Goal: Task Accomplishment & Management: Complete application form

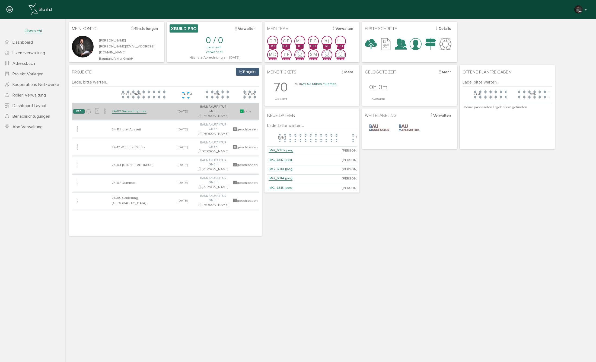
click at [133, 109] on link "24-02 Suites Fulpmes" at bounding box center [129, 111] width 35 height 5
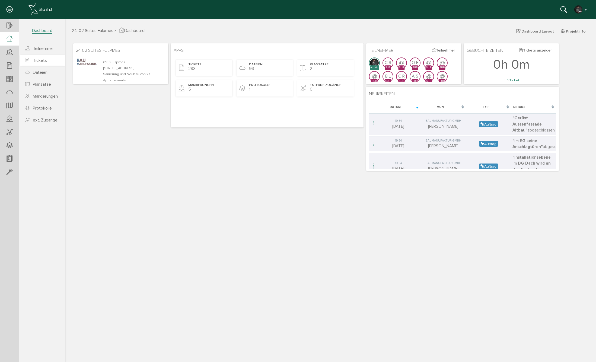
click at [37, 60] on span "Tickets" at bounding box center [40, 60] width 14 height 5
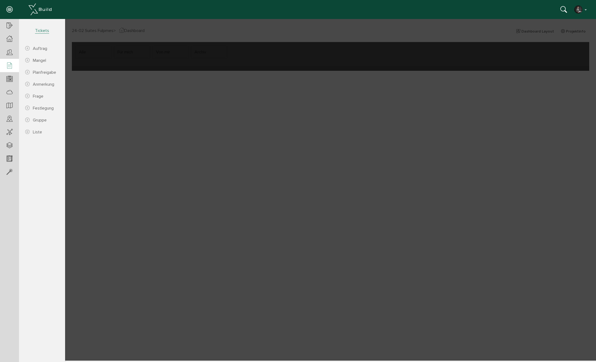
select select "FI-681132a8c67ae0.61492938"
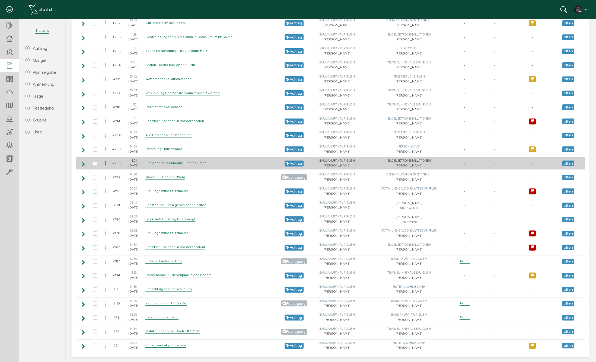
scroll to position [683, 0]
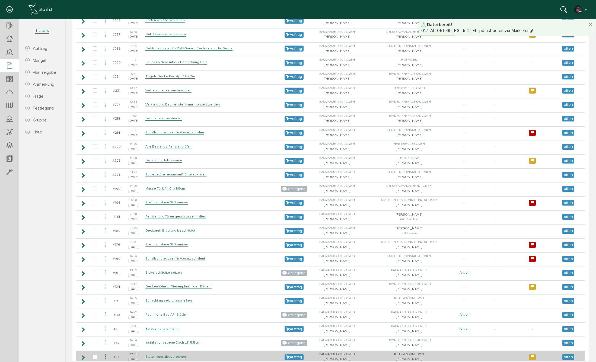
click at [105, 354] on icon at bounding box center [106, 357] width 7 height 7
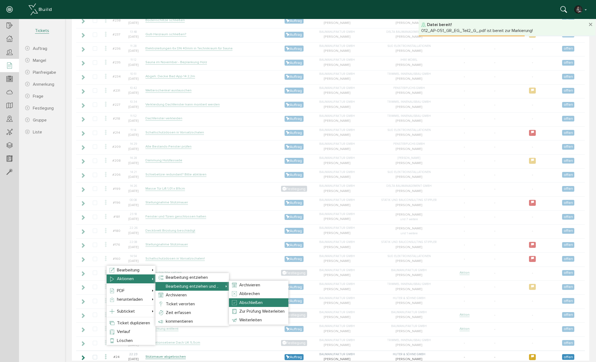
click at [244, 300] on span "Abschließen" at bounding box center [250, 302] width 23 height 5
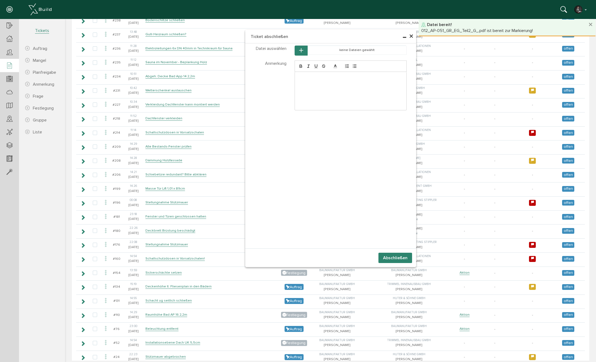
click at [393, 253] on button "Abschließen" at bounding box center [396, 258] width 34 height 10
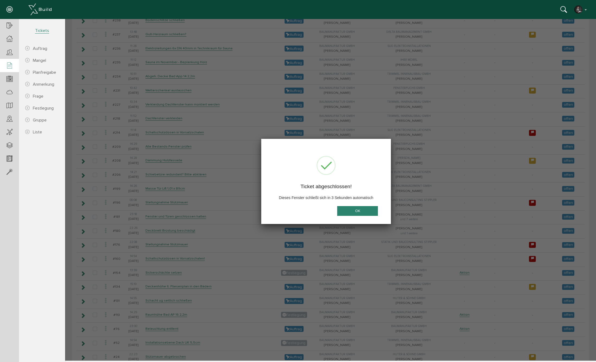
click at [349, 209] on button "OK" at bounding box center [357, 211] width 41 height 10
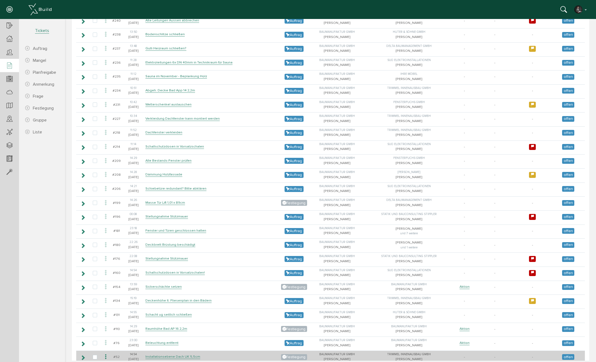
click at [107, 354] on icon at bounding box center [106, 357] width 7 height 7
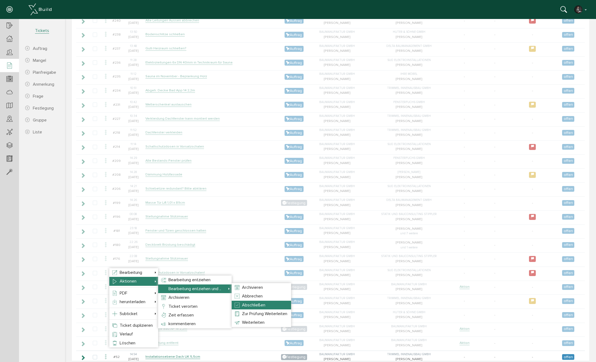
click at [263, 304] on span "Abschließen" at bounding box center [253, 305] width 23 height 5
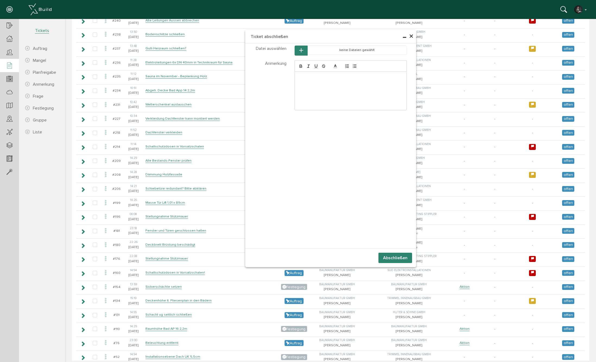
click at [410, 257] on button "Abschließen" at bounding box center [396, 258] width 34 height 10
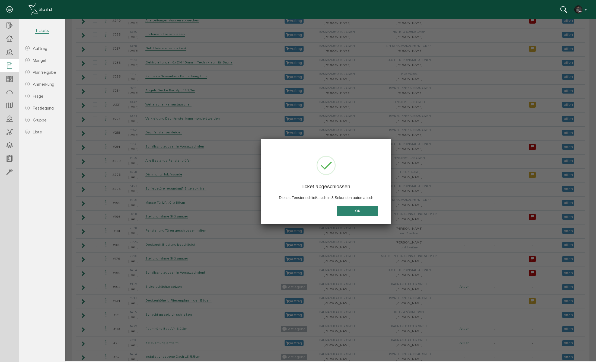
click at [361, 210] on button "OK" at bounding box center [357, 211] width 41 height 10
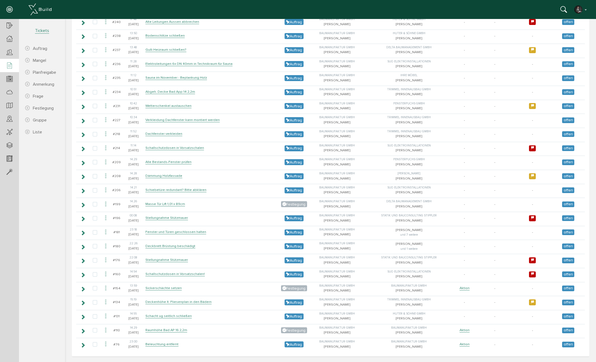
scroll to position [669, 0]
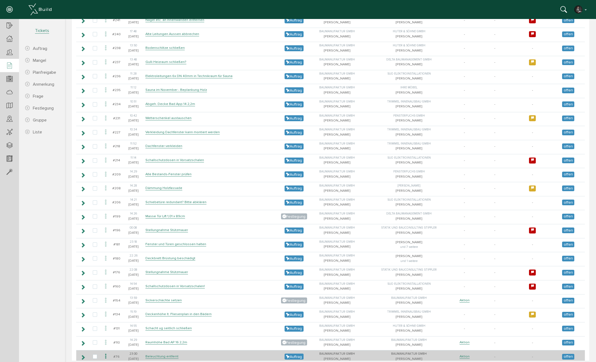
click at [107, 353] on icon at bounding box center [106, 356] width 7 height 7
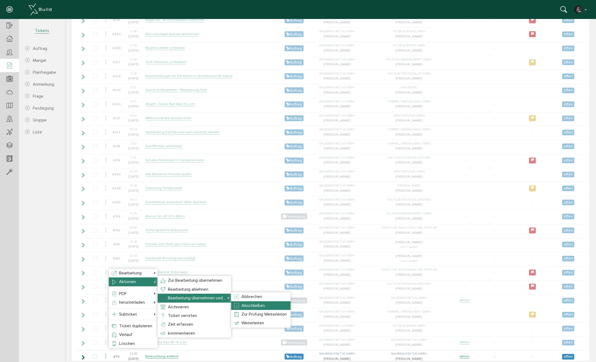
click at [256, 306] on span "Abschließen" at bounding box center [253, 305] width 23 height 5
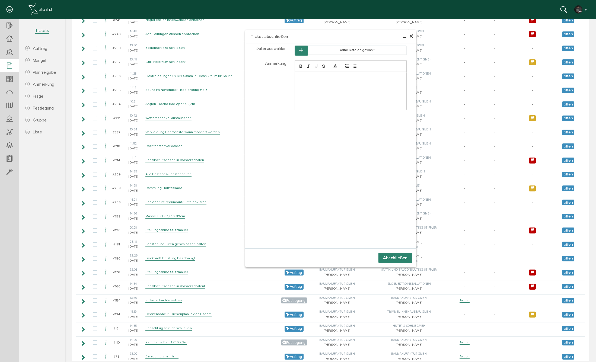
click at [390, 257] on button "Abschließen" at bounding box center [396, 258] width 34 height 10
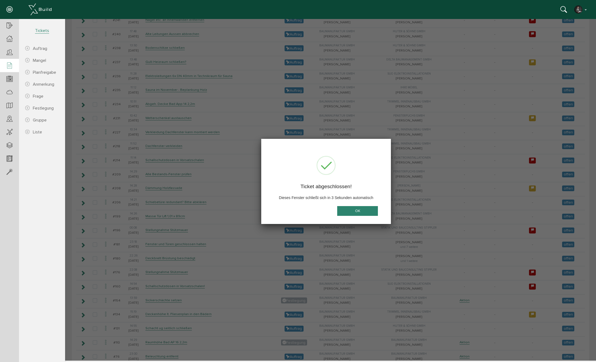
click at [363, 213] on button "OK" at bounding box center [357, 211] width 41 height 10
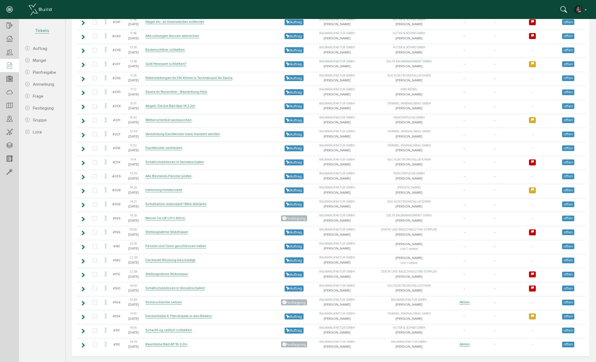
scroll to position [655, 0]
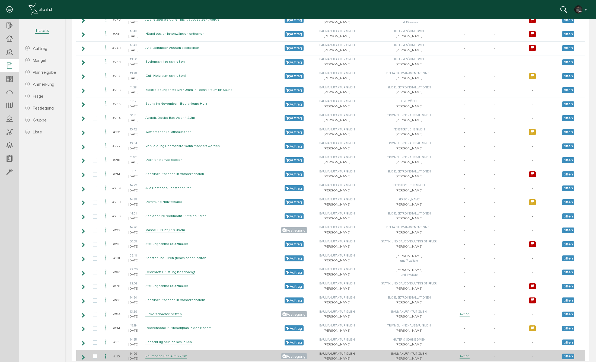
click at [82, 355] on icon at bounding box center [82, 357] width 5 height 4
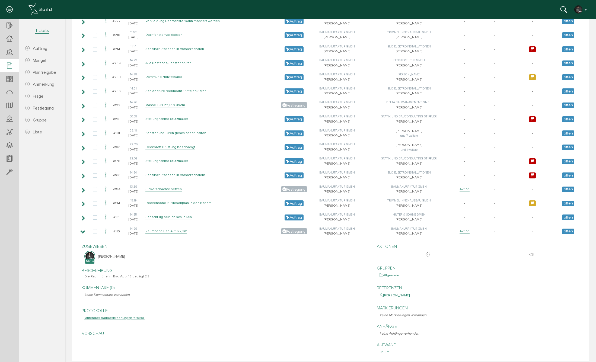
scroll to position [780, 0]
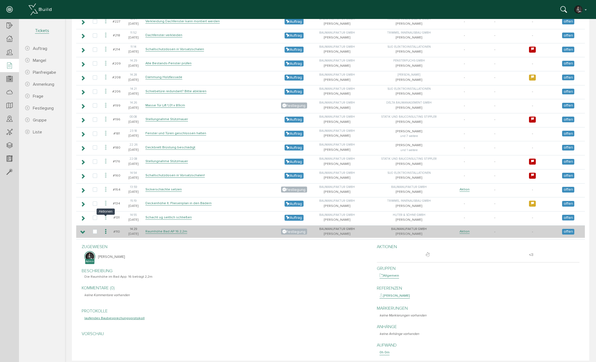
click at [106, 228] on icon at bounding box center [106, 231] width 7 height 7
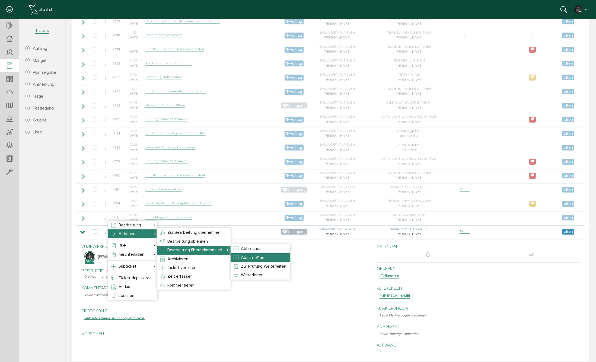
click at [256, 258] on span "Abschließen" at bounding box center [252, 257] width 23 height 5
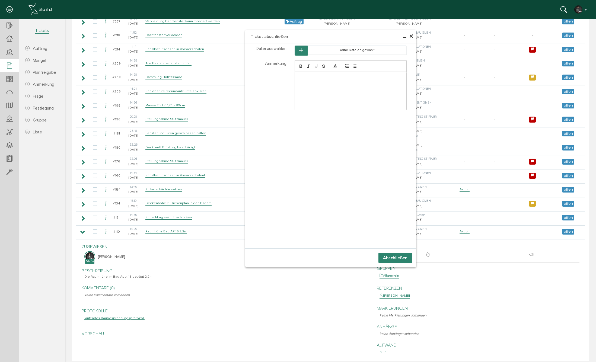
click at [394, 256] on button "Abschließen" at bounding box center [396, 258] width 34 height 10
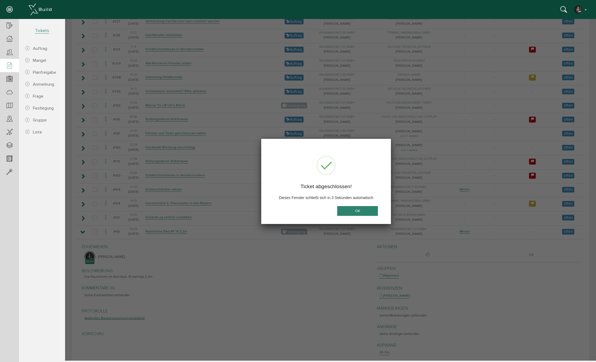
click at [365, 210] on button "OK" at bounding box center [357, 211] width 41 height 10
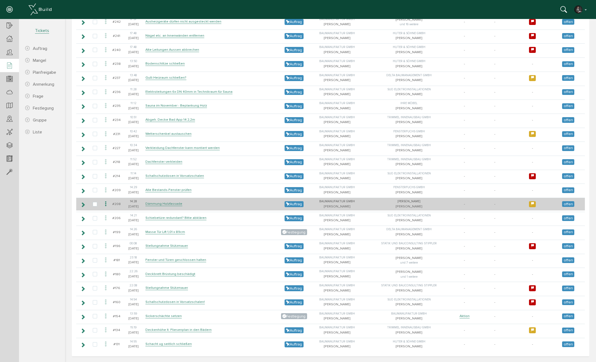
scroll to position [642, 0]
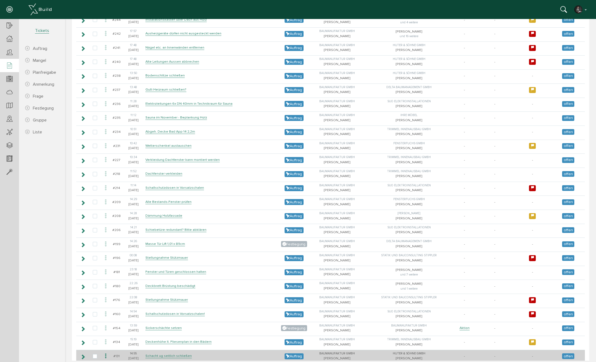
click at [106, 353] on icon at bounding box center [106, 356] width 7 height 7
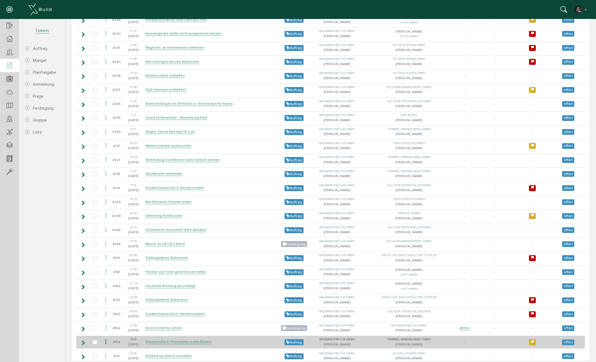
click at [106, 339] on icon at bounding box center [106, 342] width 7 height 7
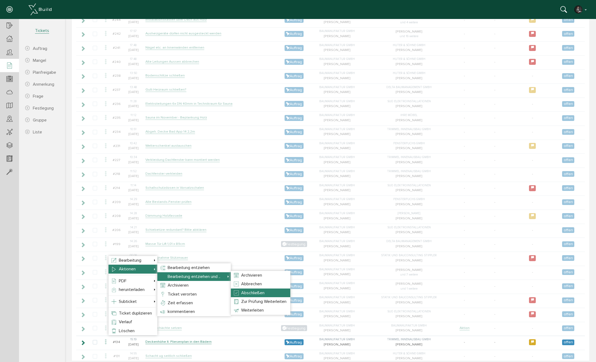
click at [251, 290] on li "Abschließen" at bounding box center [260, 293] width 59 height 9
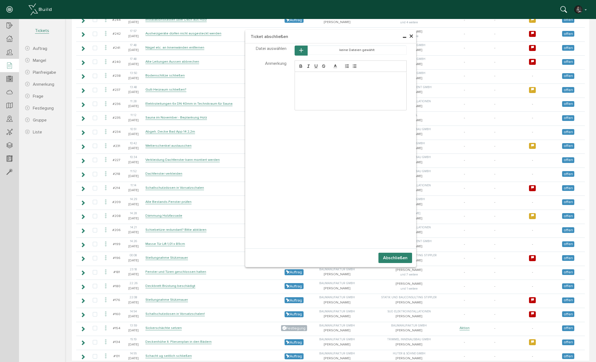
click at [406, 260] on button "Abschließen" at bounding box center [396, 258] width 34 height 10
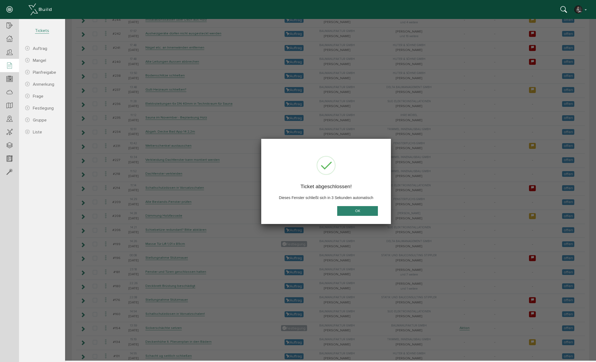
click at [366, 212] on button "OK" at bounding box center [357, 211] width 41 height 10
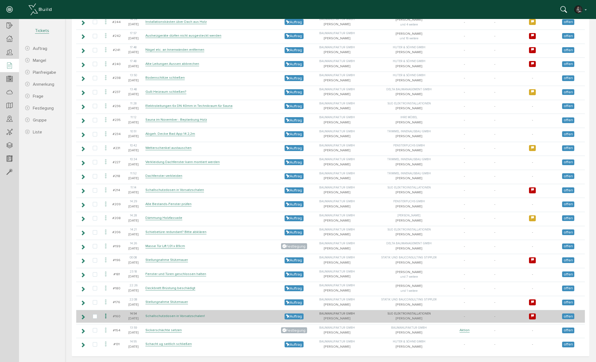
scroll to position [628, 0]
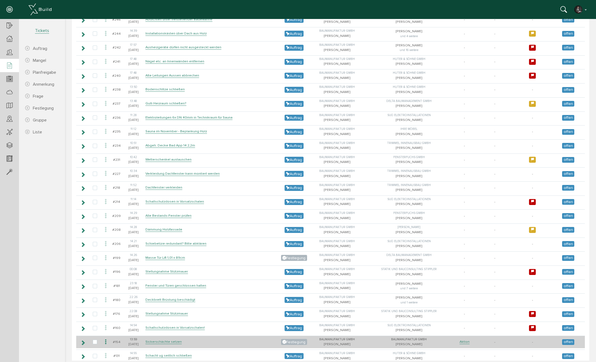
click at [83, 341] on icon at bounding box center [82, 343] width 5 height 4
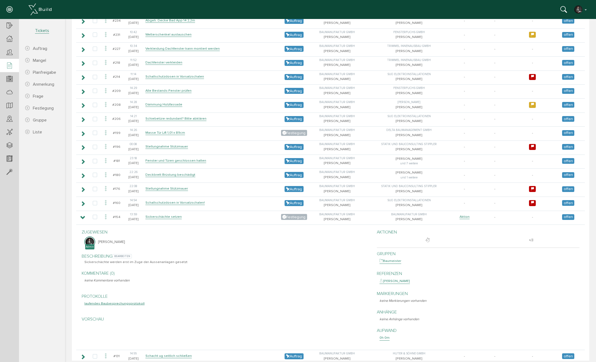
scroll to position [753, 0]
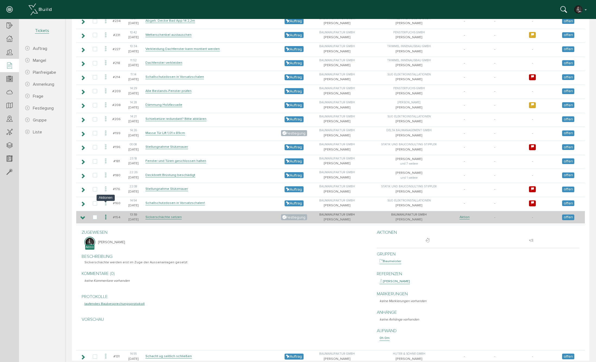
click at [105, 214] on icon at bounding box center [106, 217] width 7 height 7
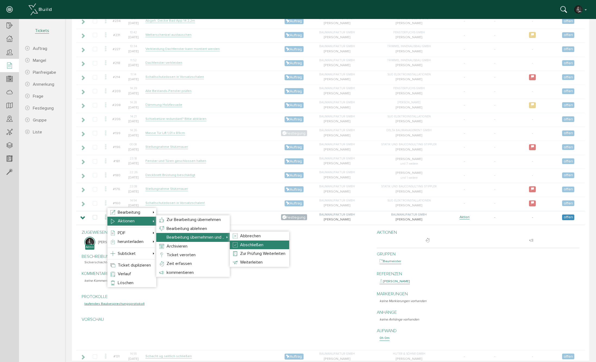
click at [255, 242] on span "Abschließen" at bounding box center [251, 244] width 23 height 5
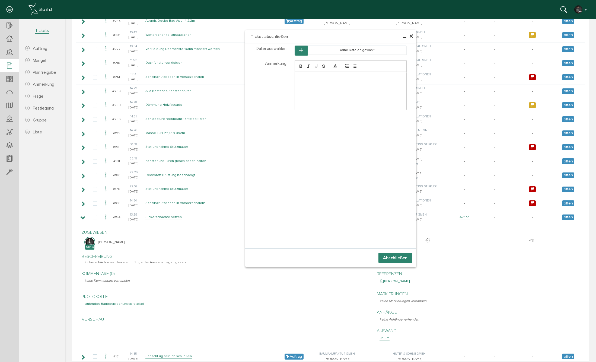
click at [401, 258] on button "Abschließen" at bounding box center [396, 258] width 34 height 10
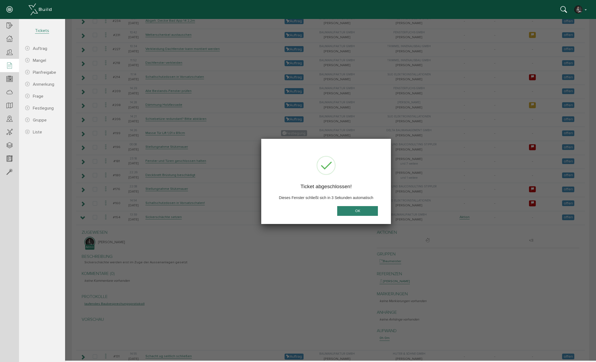
click at [345, 209] on button "OK" at bounding box center [357, 211] width 41 height 10
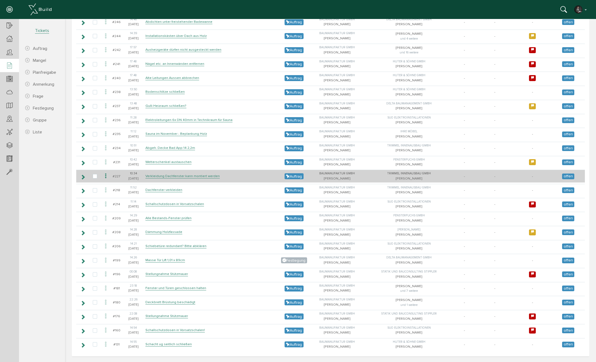
scroll to position [614, 0]
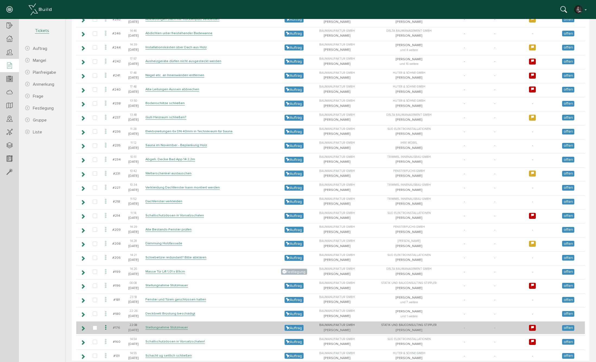
click at [104, 324] on icon at bounding box center [106, 327] width 7 height 7
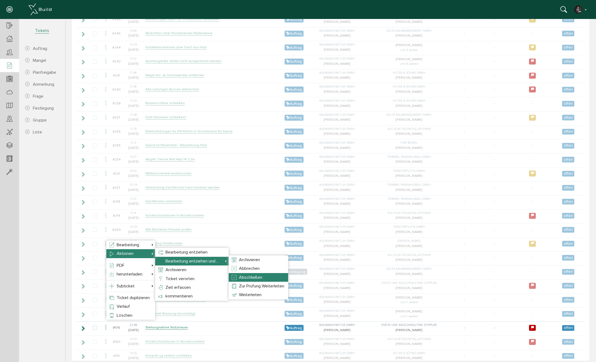
click at [261, 274] on li "Abschließen" at bounding box center [258, 277] width 59 height 9
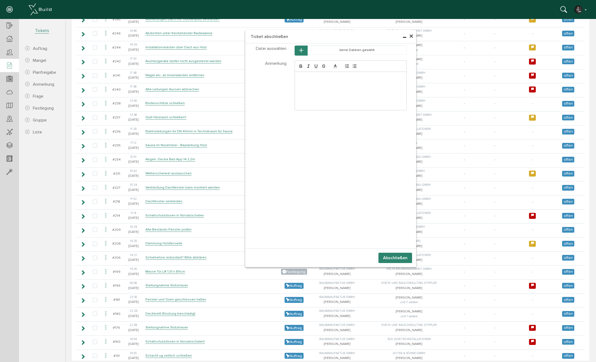
click at [394, 257] on button "Abschließen" at bounding box center [396, 258] width 34 height 10
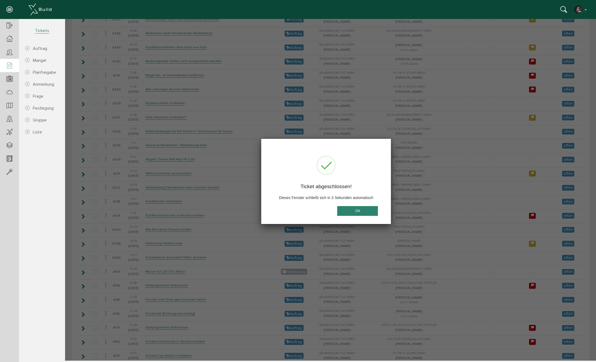
click at [360, 209] on button "OK" at bounding box center [357, 211] width 41 height 10
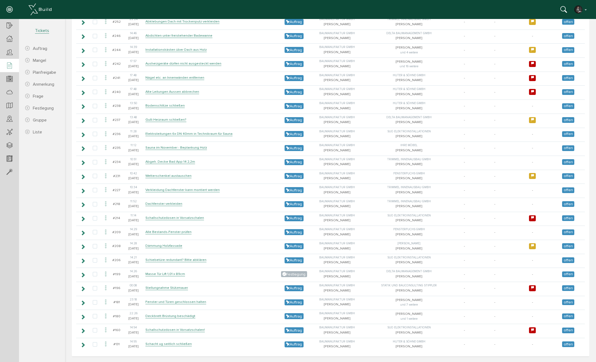
scroll to position [600, 0]
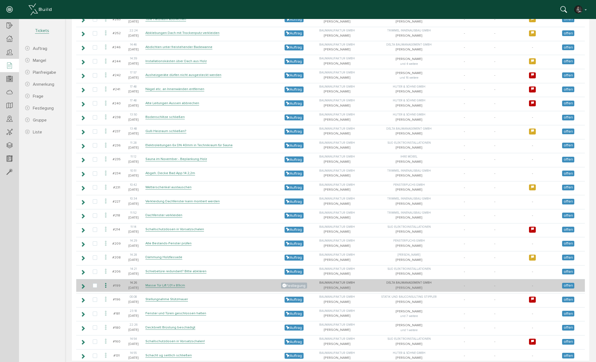
click at [107, 282] on icon at bounding box center [106, 285] width 7 height 7
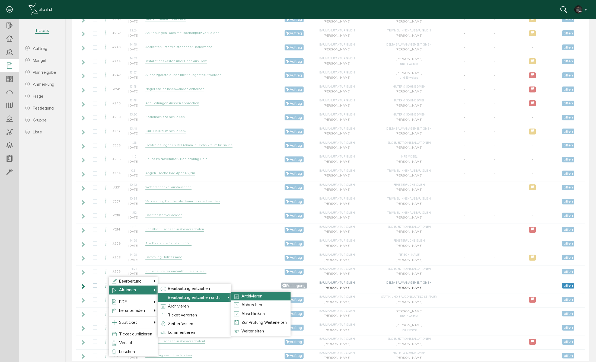
click at [255, 297] on span "Archivieren" at bounding box center [252, 296] width 21 height 5
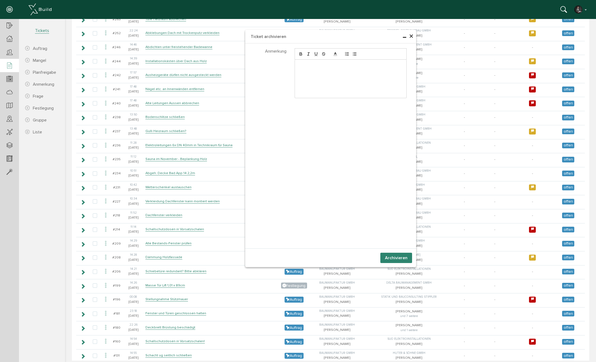
click at [395, 257] on button "Archivieren" at bounding box center [397, 258] width 32 height 10
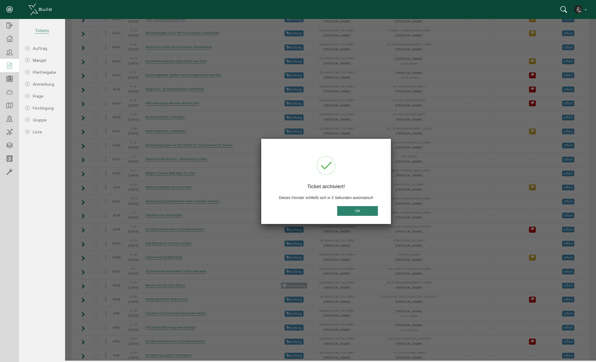
click at [343, 209] on button "OK" at bounding box center [357, 211] width 41 height 10
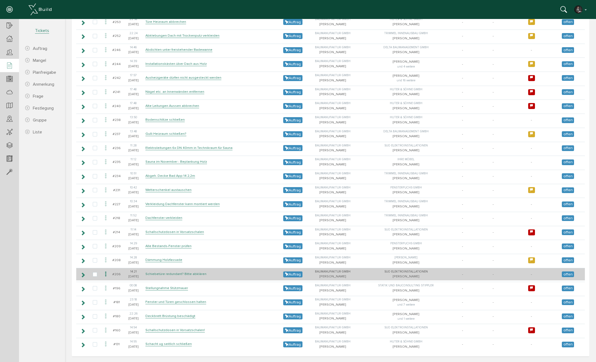
scroll to position [586, 0]
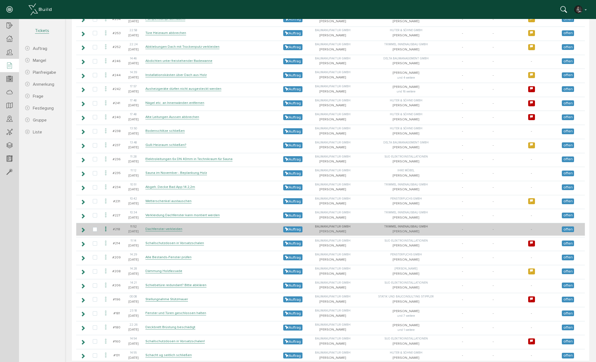
click at [84, 228] on icon at bounding box center [82, 230] width 5 height 4
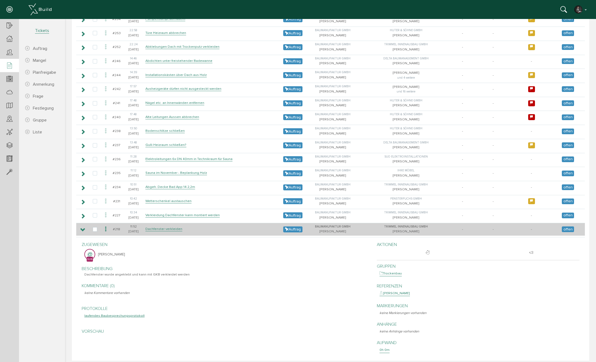
click at [84, 228] on icon at bounding box center [82, 230] width 5 height 4
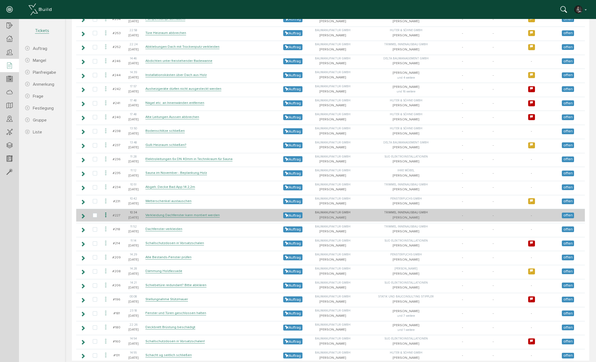
click at [84, 214] on icon at bounding box center [82, 216] width 5 height 4
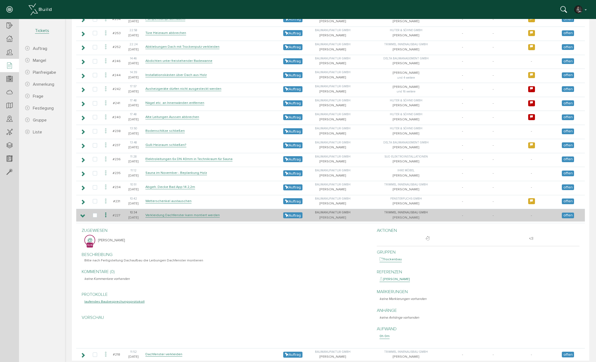
click at [84, 214] on icon at bounding box center [82, 216] width 5 height 4
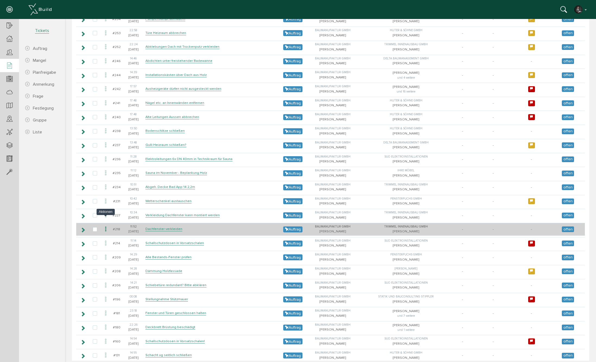
click at [106, 226] on icon at bounding box center [106, 229] width 7 height 7
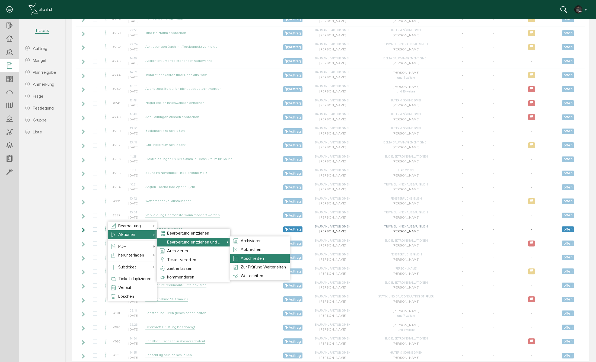
click at [255, 255] on li "Abschließen" at bounding box center [259, 258] width 59 height 9
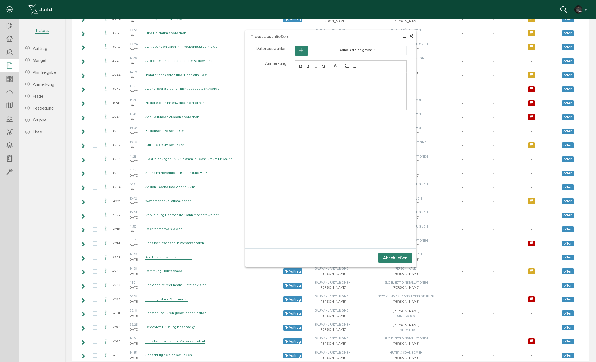
click at [389, 258] on button "Abschließen" at bounding box center [396, 258] width 34 height 10
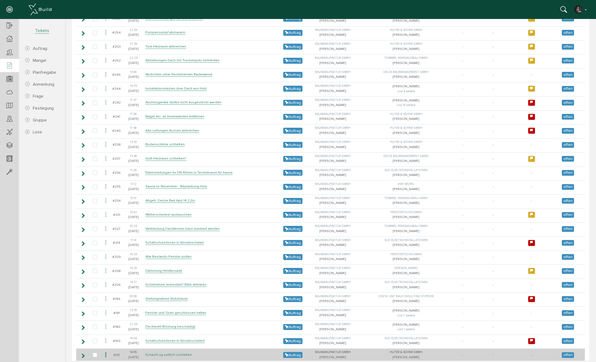
scroll to position [572, 0]
click at [106, 352] on icon at bounding box center [106, 355] width 7 height 7
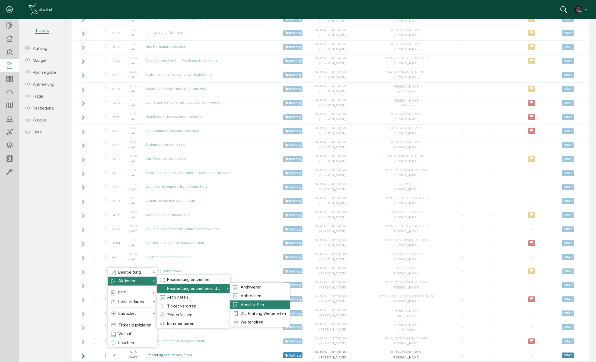
click at [247, 304] on span "Abschließen" at bounding box center [252, 304] width 23 height 5
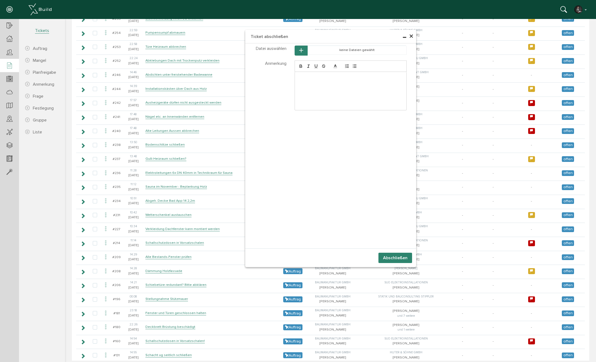
click at [399, 254] on button "Abschließen" at bounding box center [396, 258] width 34 height 10
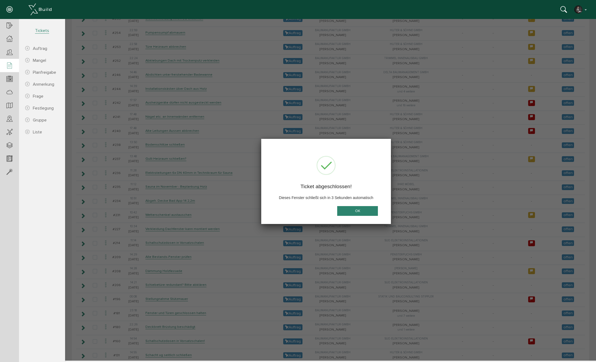
click at [352, 210] on button "OK" at bounding box center [357, 211] width 41 height 10
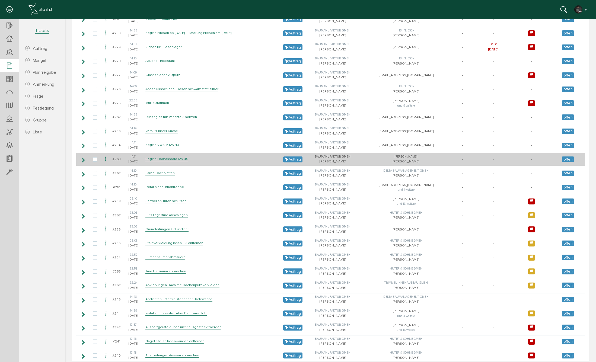
scroll to position [346, 0]
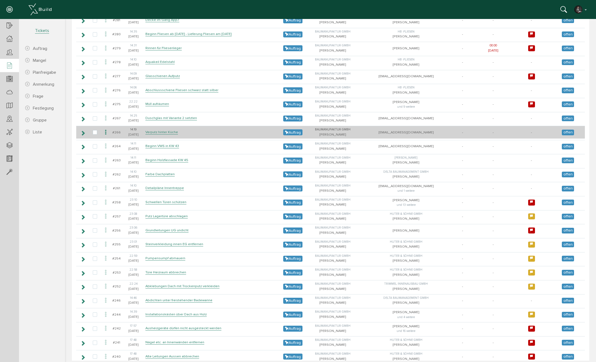
click at [85, 131] on icon at bounding box center [82, 133] width 5 height 4
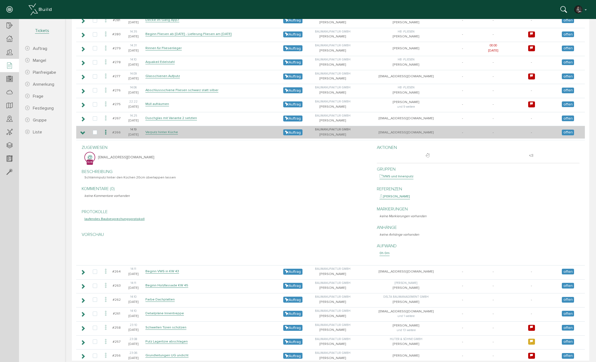
click at [85, 131] on icon at bounding box center [82, 133] width 5 height 4
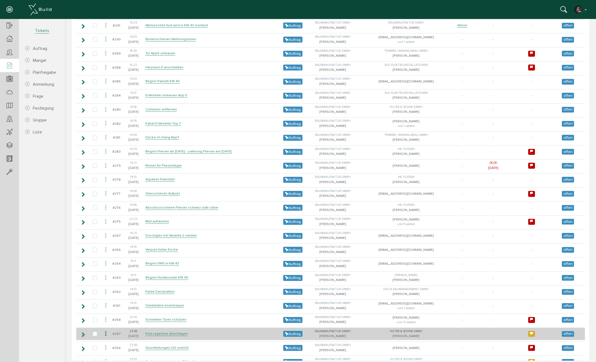
scroll to position [237, 0]
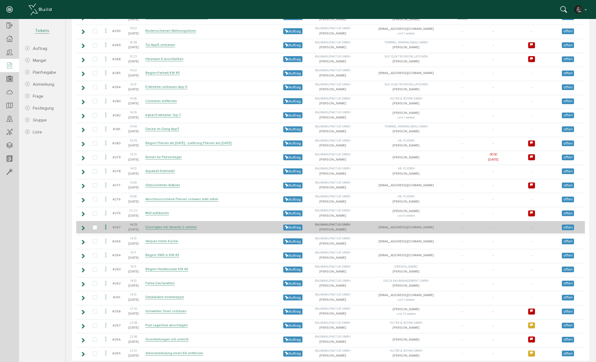
click at [83, 226] on icon at bounding box center [82, 228] width 5 height 4
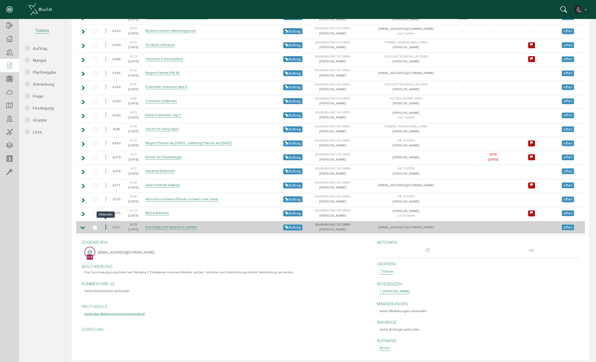
click at [106, 224] on icon at bounding box center [106, 227] width 7 height 7
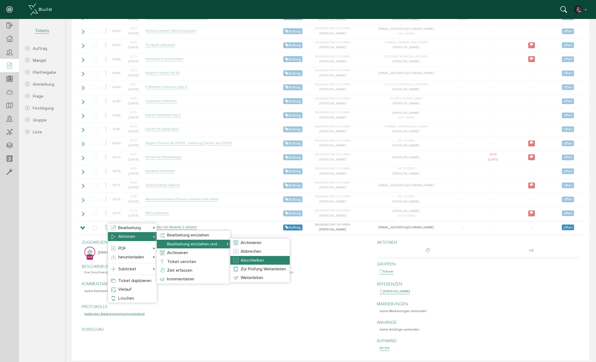
click at [255, 259] on span "Abschließen" at bounding box center [252, 260] width 23 height 5
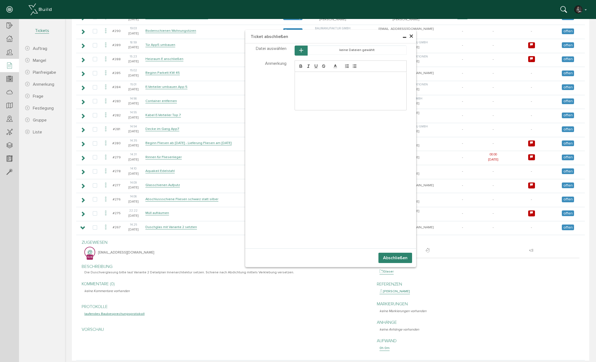
drag, startPoint x: 392, startPoint y: 259, endPoint x: 336, endPoint y: 252, distance: 56.6
click at [391, 258] on button "Abschließen" at bounding box center [396, 258] width 34 height 10
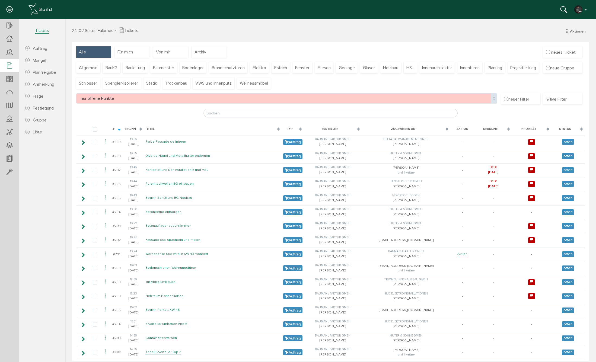
scroll to position [0, 0]
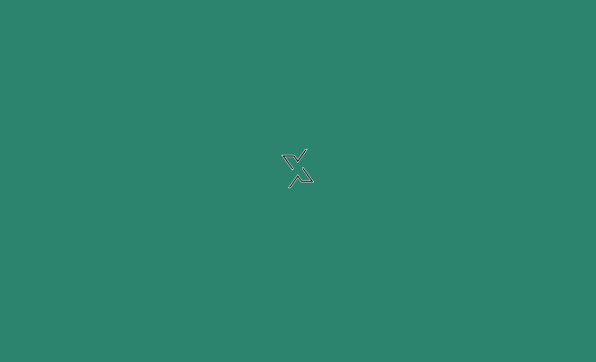
select select "FI-681132a8c67ae0.61492938"
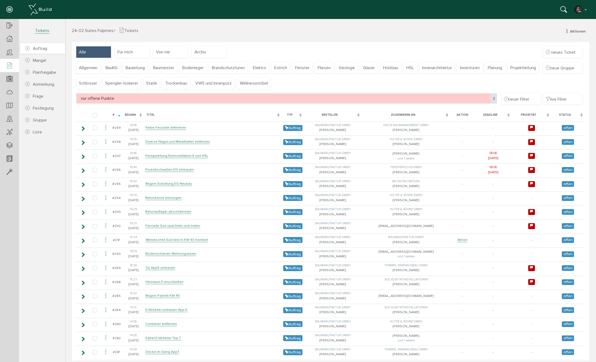
click at [35, 48] on span "Auftrag" at bounding box center [40, 48] width 14 height 5
select select
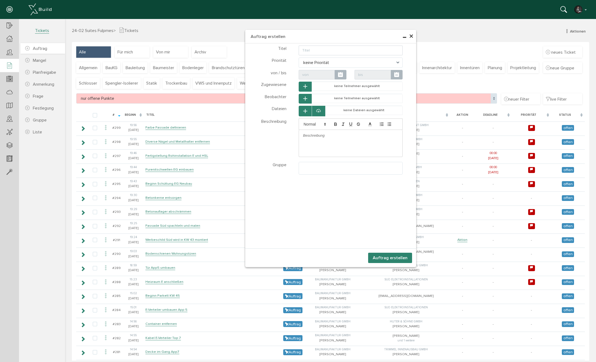
select select
click at [322, 54] on input "text" at bounding box center [351, 51] width 104 height 10
type input "E"
type input "Messen der Wohnungseingangstüren in KW 44"
click at [316, 61] on span "keine Priorität" at bounding box center [351, 63] width 104 height 10
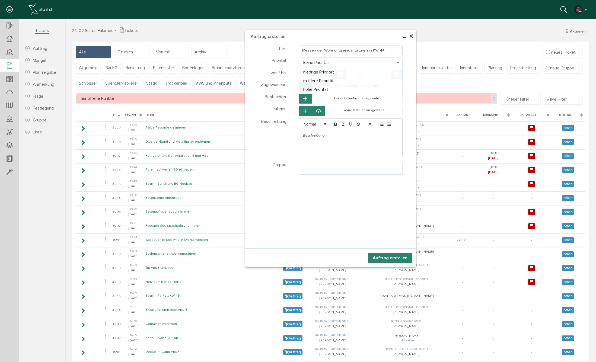
select select "medium"
click at [304, 84] on button "button" at bounding box center [305, 87] width 13 height 10
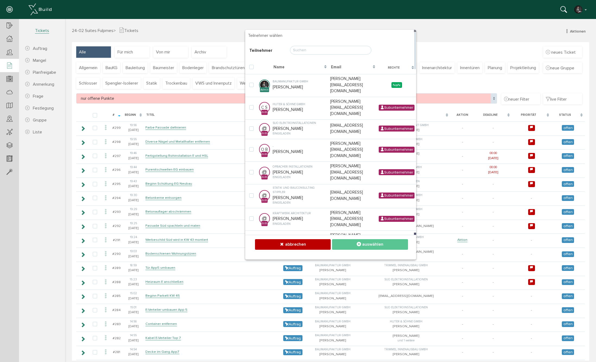
click at [308, 49] on input "text" at bounding box center [330, 50] width 81 height 9
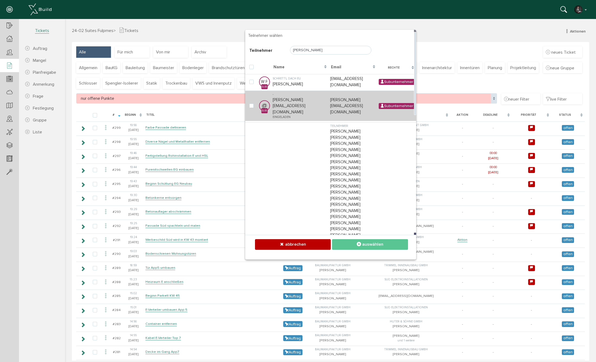
type input "florian"
click at [282, 96] on td "- florian@schau-raum.com eingeladen" at bounding box center [300, 106] width 58 height 30
checkbox input "true"
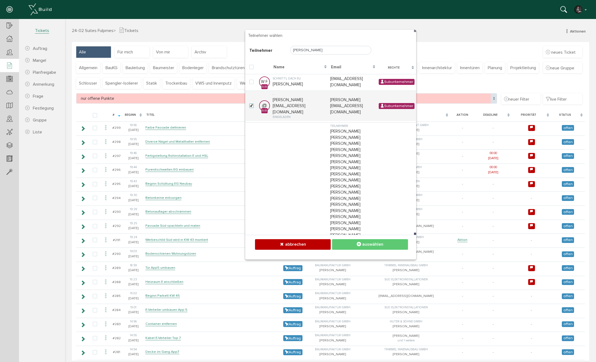
click at [377, 244] on span "auswählen" at bounding box center [372, 244] width 21 height 5
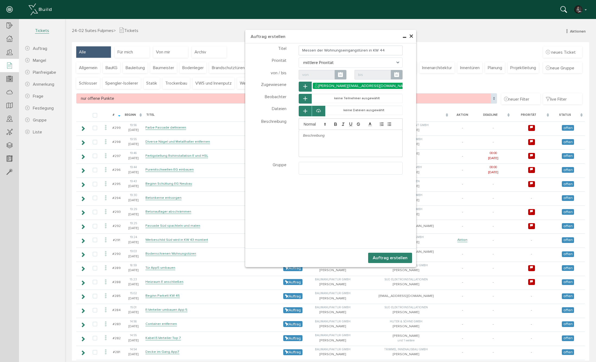
click at [307, 168] on ul at bounding box center [350, 167] width 103 height 10
select select "TK-68efd3cf2da235.62135879#1760547791.1869"
click at [386, 256] on button "Auftrag erstellen" at bounding box center [390, 258] width 44 height 10
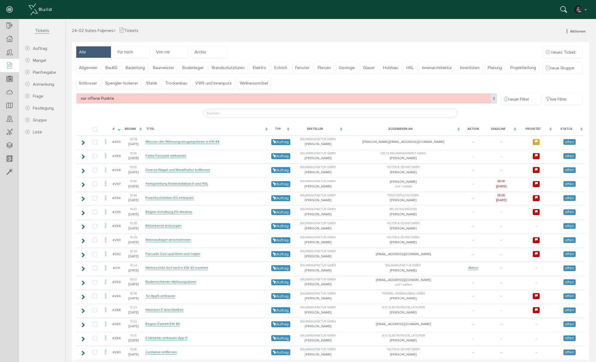
scroll to position [0, 0]
click at [37, 48] on span "Auftrag" at bounding box center [40, 48] width 14 height 5
click at [36, 47] on span "Auftrag" at bounding box center [40, 48] width 14 height 5
select select
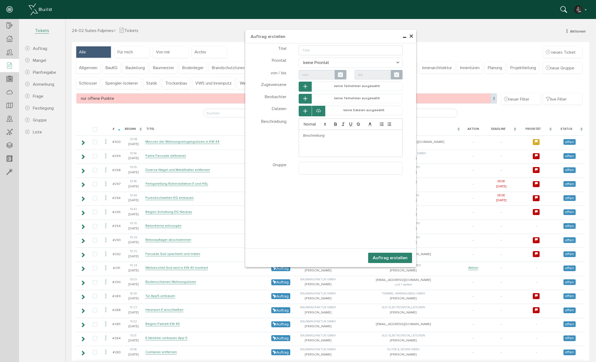
select select
click at [307, 50] on input "text" at bounding box center [351, 51] width 104 height 10
type input "Beginn FBH legen UG Neubau"
click at [302, 62] on span "keine Priorität" at bounding box center [351, 63] width 104 height 10
select select "high"
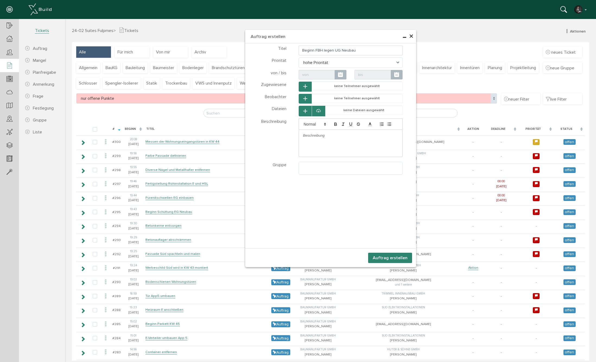
click at [400, 74] on span at bounding box center [397, 75] width 12 height 10
click at [352, 123] on td "20" at bounding box center [353, 124] width 8 height 8
type input "20.10.25 00:00"
click at [303, 86] on button "button" at bounding box center [305, 87] width 13 height 10
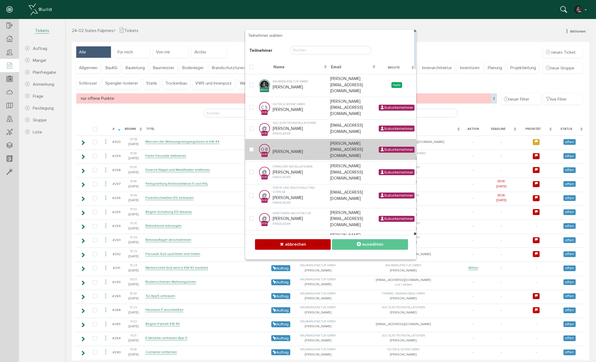
click at [294, 139] on td "- Oliver Binder" at bounding box center [300, 149] width 58 height 21
checkbox input "true"
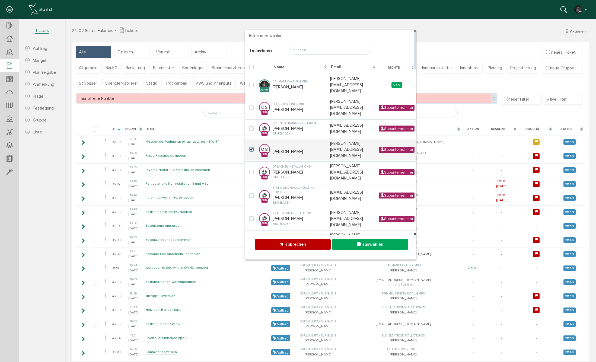
click at [377, 244] on span "auswählen" at bounding box center [372, 244] width 21 height 5
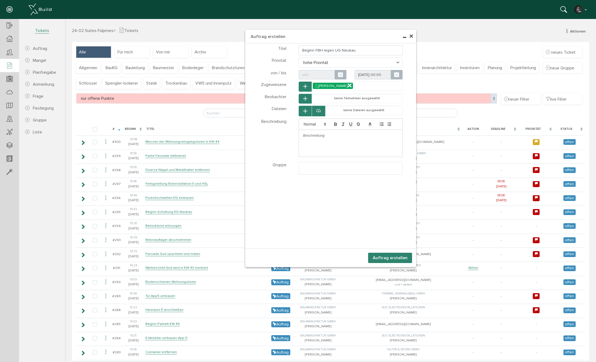
click at [315, 167] on ul at bounding box center [350, 167] width 103 height 10
select select "TK-6807bec2274916.28569673#1745338050.1609"
click at [320, 143] on div at bounding box center [351, 143] width 104 height 27
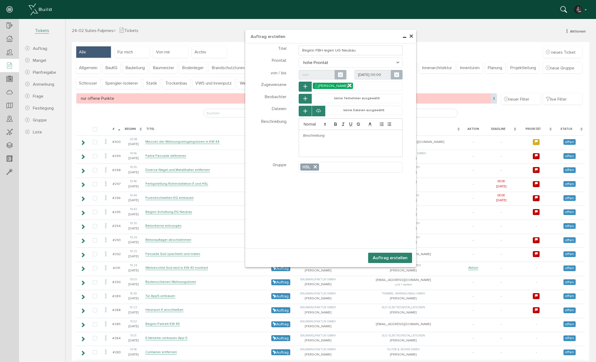
drag, startPoint x: 344, startPoint y: 131, endPoint x: 346, endPoint y: 133, distance: 3.3
click at [344, 131] on div at bounding box center [350, 135] width 103 height 11
click at [391, 257] on button "Auftrag erstellen" at bounding box center [390, 258] width 44 height 10
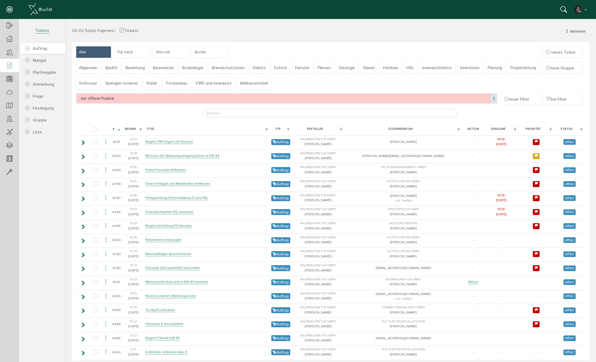
click at [31, 48] on span "Auftrag" at bounding box center [36, 48] width 22 height 5
click at [40, 48] on span "Auftrag" at bounding box center [40, 48] width 14 height 5
select select
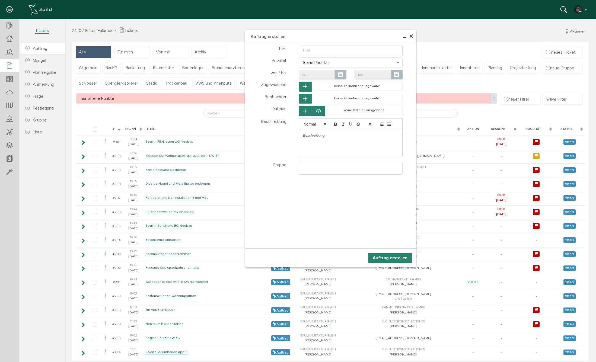
select select
click at [328, 49] on input "text" at bounding box center [351, 51] width 104 height 10
type input "Estrich Neubau mit Schnellhärter 14Tage"
click at [327, 62] on span "keine Priorität" at bounding box center [351, 63] width 104 height 10
click at [320, 61] on span "mittlere Priorität" at bounding box center [351, 63] width 104 height 10
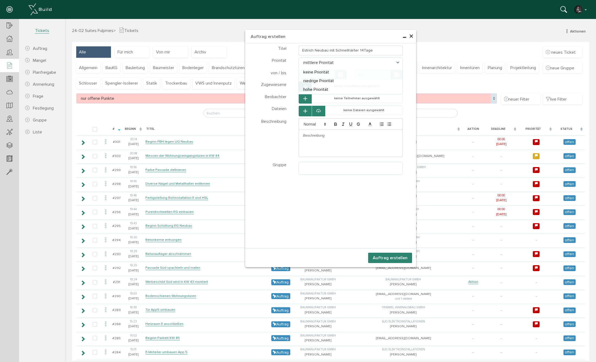
select select "none"
click at [304, 87] on icon "button" at bounding box center [306, 86] width 4 height 5
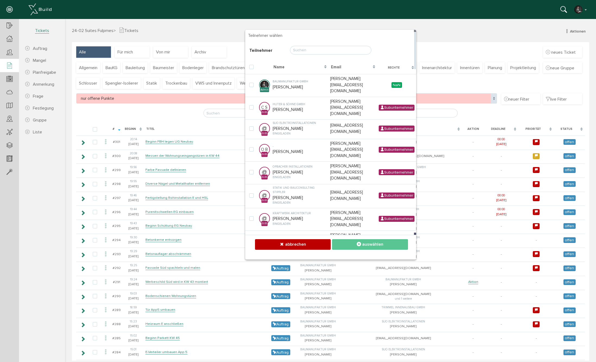
click at [321, 54] on input "text" at bounding box center [330, 50] width 81 height 9
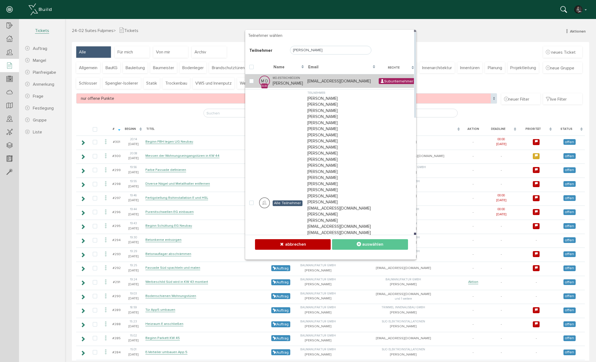
type input "murat"
click at [279, 83] on td "MD-Estrichböden Murat Desdemir" at bounding box center [288, 81] width 35 height 14
checkbox input "true"
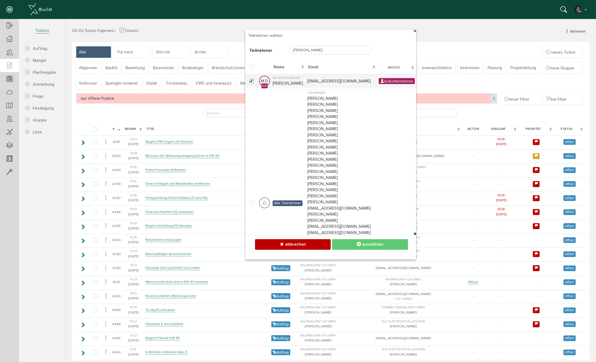
click at [369, 242] on span "auswählen" at bounding box center [372, 244] width 21 height 5
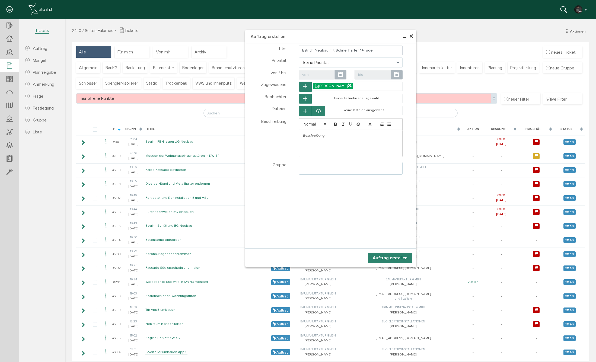
click at [313, 172] on ul at bounding box center [350, 167] width 103 height 10
select select "TK-6894f90300c082.96649351#1754593539.0031"
click at [383, 256] on button "Auftrag erstellen" at bounding box center [390, 258] width 44 height 10
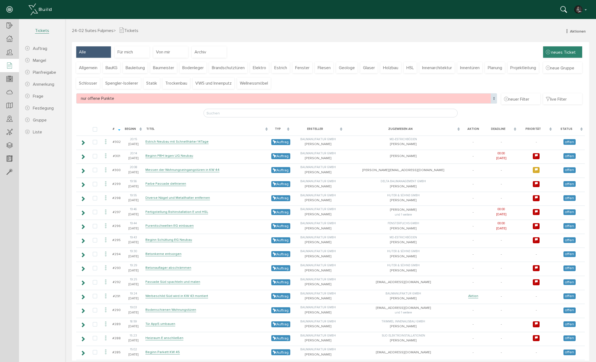
click at [561, 52] on span "neues Ticket" at bounding box center [564, 52] width 24 height 5
click at [558, 67] on span "neue Gruppe" at bounding box center [563, 68] width 34 height 6
click at [213, 115] on div at bounding box center [330, 190] width 531 height 342
click at [216, 113] on div at bounding box center [330, 190] width 531 height 342
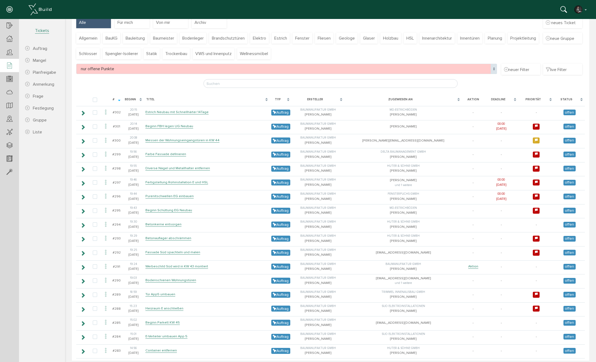
scroll to position [37, 0]
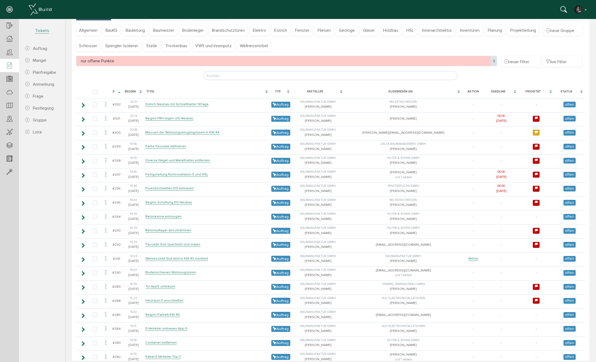
click at [83, 244] on div at bounding box center [330, 153] width 531 height 342
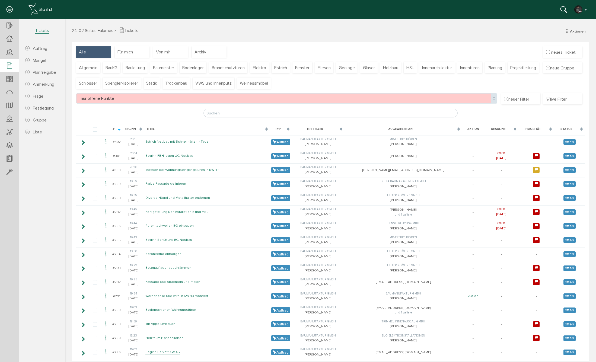
scroll to position [0, 0]
click at [83, 281] on div at bounding box center [330, 190] width 531 height 342
click at [82, 281] on div at bounding box center [330, 190] width 531 height 342
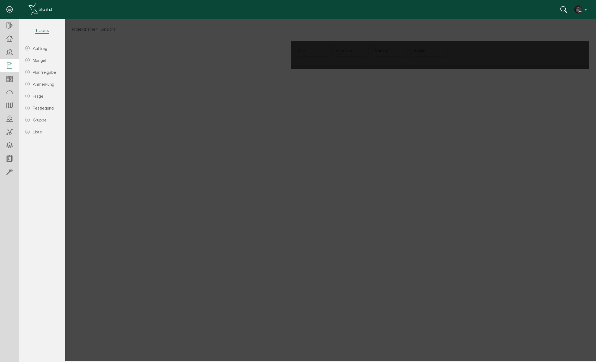
select select "FI-681132a8c67ae0.61492938"
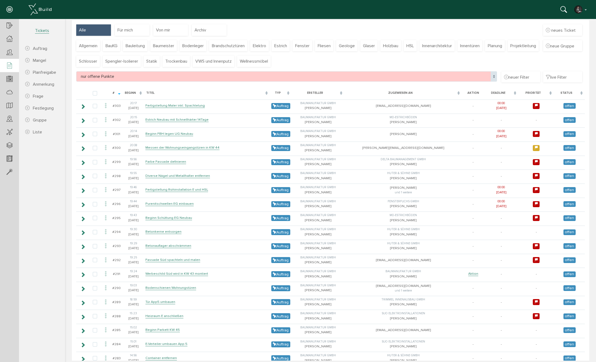
scroll to position [28, 0]
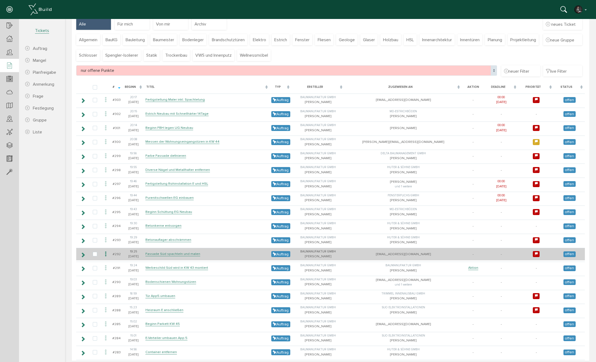
click at [83, 253] on icon at bounding box center [82, 255] width 5 height 4
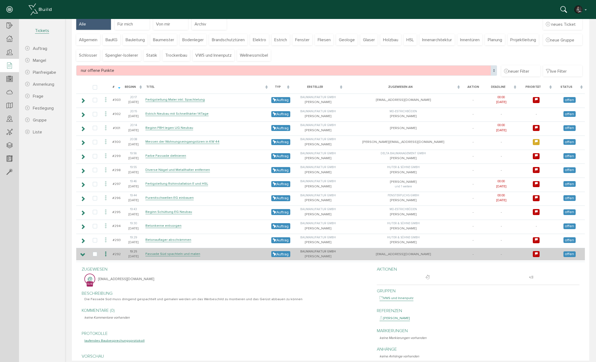
click at [83, 253] on icon at bounding box center [82, 255] width 5 height 4
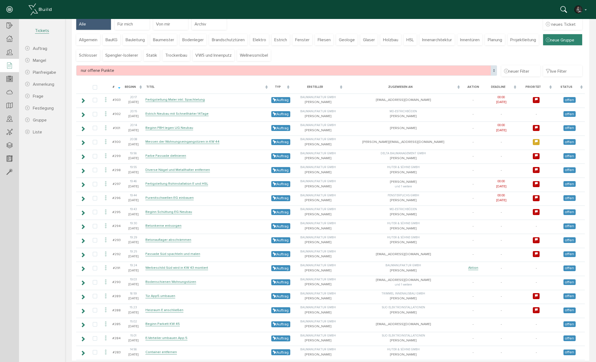
click at [564, 37] on span "neue Gruppe" at bounding box center [563, 40] width 34 height 6
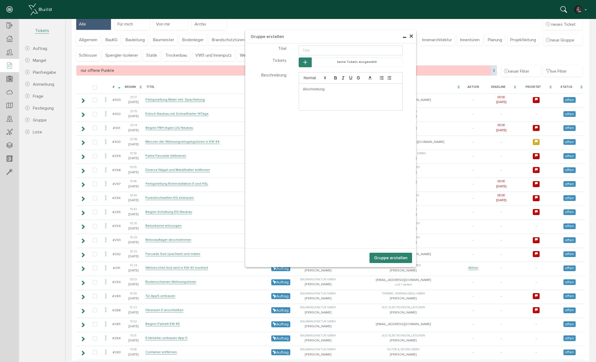
click at [318, 50] on input "text" at bounding box center [351, 51] width 104 height 10
type input "Maler"
click at [305, 62] on icon "button" at bounding box center [306, 62] width 4 height 5
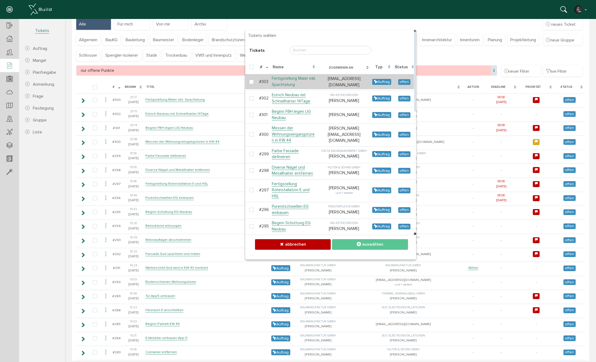
click at [278, 82] on link "Fertigstellung Maler inkl. Spachtelung" at bounding box center [294, 81] width 44 height 11
checkbox input "true"
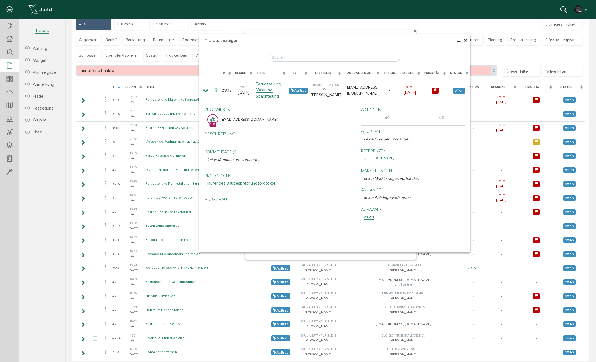
click at [464, 41] on span "×" at bounding box center [466, 40] width 4 height 11
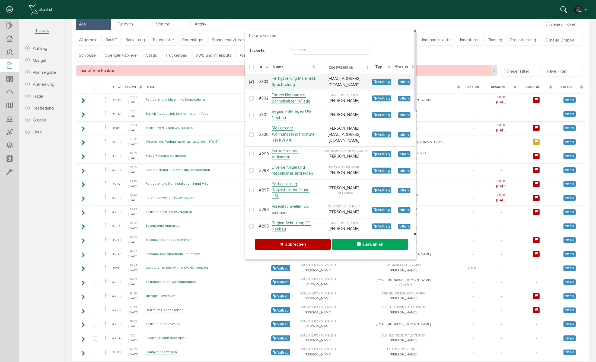
drag, startPoint x: 361, startPoint y: 246, endPoint x: 365, endPoint y: 248, distance: 4.4
click at [361, 246] on icon at bounding box center [359, 244] width 4 height 5
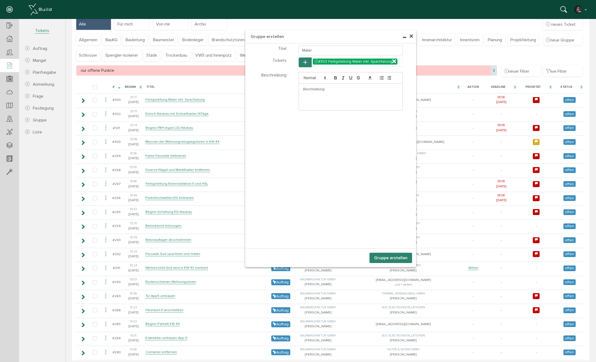
drag, startPoint x: 375, startPoint y: 258, endPoint x: 390, endPoint y: 223, distance: 38.4
click at [375, 258] on button "Gruppe erstellen" at bounding box center [391, 258] width 43 height 10
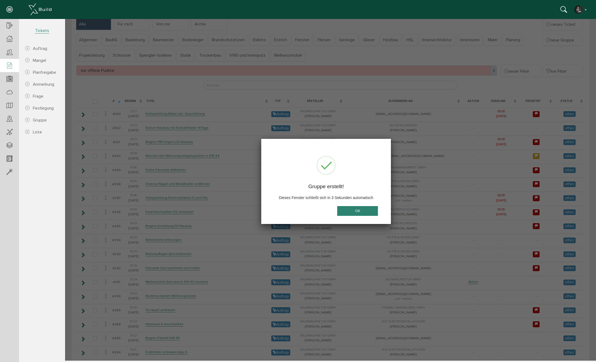
drag, startPoint x: 351, startPoint y: 214, endPoint x: 365, endPoint y: 213, distance: 13.9
click at [351, 214] on button "OK" at bounding box center [357, 211] width 41 height 10
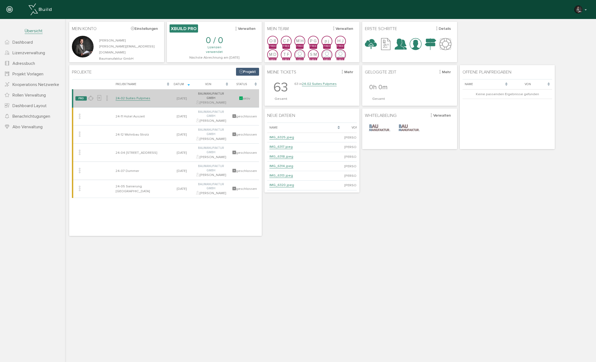
click at [124, 96] on link "24-02 Suites Fulpmes" at bounding box center [133, 98] width 35 height 5
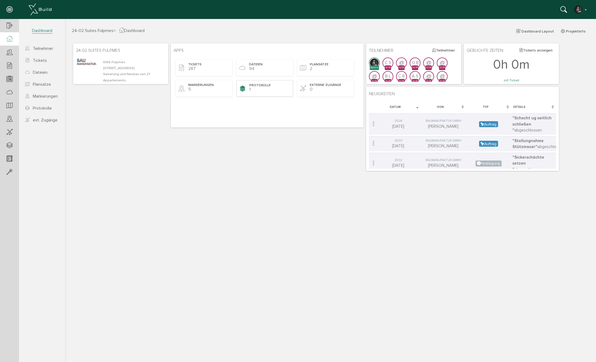
click at [249, 88] on span "1" at bounding box center [249, 89] width 1 height 5
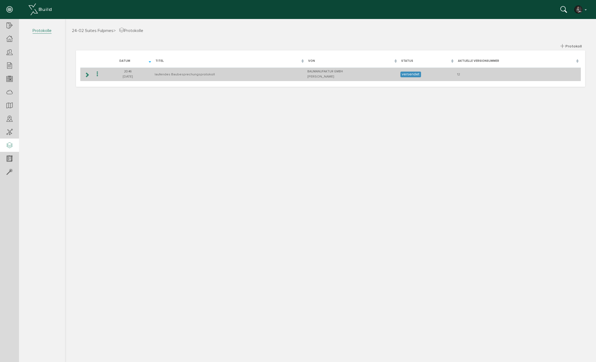
click at [88, 77] on icon at bounding box center [86, 75] width 5 height 4
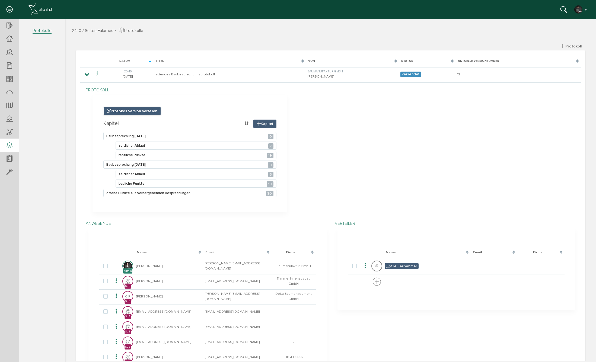
click at [134, 109] on span "Protokoll Version verteilen" at bounding box center [132, 111] width 58 height 8
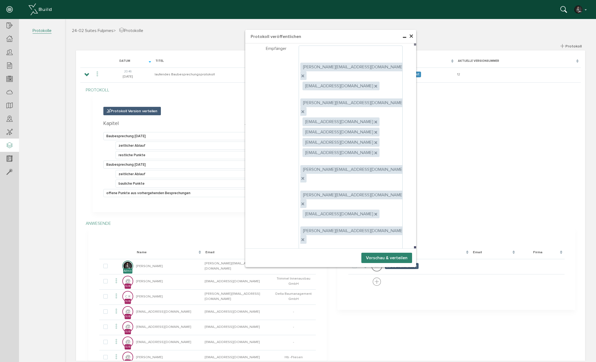
click at [395, 255] on button "Vorschau & verteilen" at bounding box center [387, 258] width 51 height 10
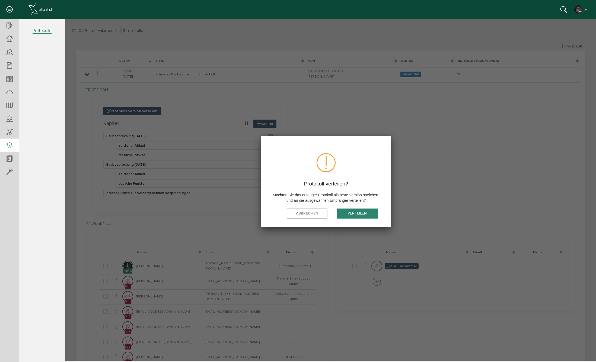
click at [358, 211] on button "verteilen!" at bounding box center [357, 214] width 41 height 10
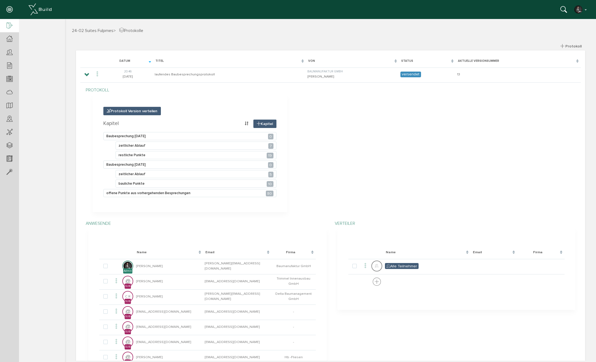
click at [7, 25] on icon at bounding box center [10, 26] width 6 height 8
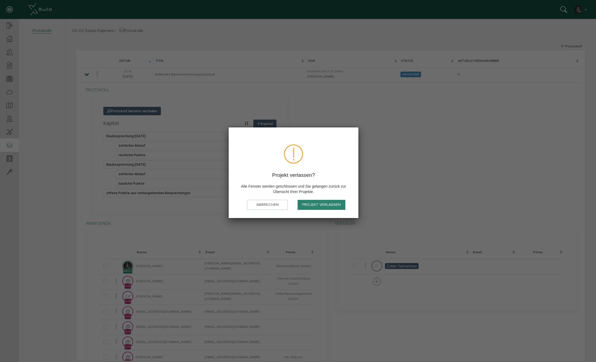
click at [312, 204] on button "Projekt verlassen" at bounding box center [322, 205] width 48 height 10
